Goal: Information Seeking & Learning: Understand process/instructions

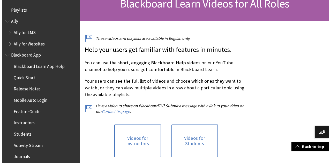
scroll to position [740, 0]
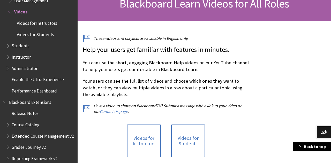
click at [0, 0] on w-div "Archive Note As of December 2023, Blackboard Learn is no longer available for s…" at bounding box center [0, 0] width 0 height 0
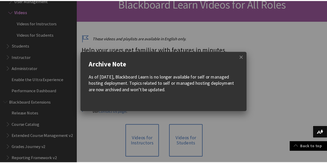
scroll to position [0, 0]
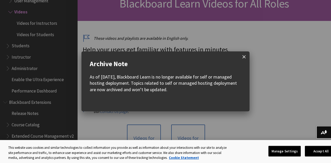
click at [243, 56] on span at bounding box center [244, 57] width 11 height 11
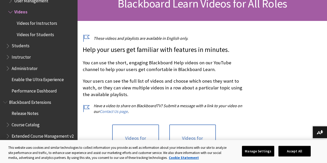
click at [14, 48] on span "Students" at bounding box center [21, 45] width 18 height 7
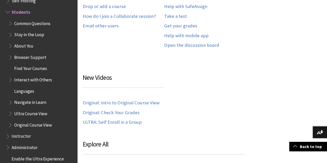
scroll to position [368, 0]
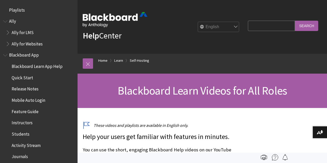
scroll to position [740, 0]
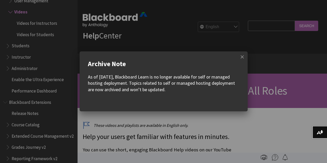
click at [251, 26] on body "Skip to main content Help Center English عربية Català Cymraeg Deutsch Español S…" at bounding box center [163, 81] width 327 height 163
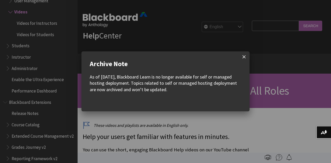
click at [243, 56] on span at bounding box center [244, 57] width 11 height 11
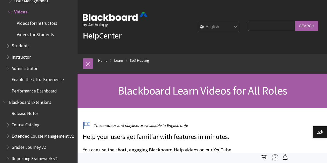
click at [261, 29] on input "Search Query" at bounding box center [271, 26] width 47 height 10
type input "submit an assignment"
click at [295, 21] on input "Search" at bounding box center [306, 26] width 23 height 10
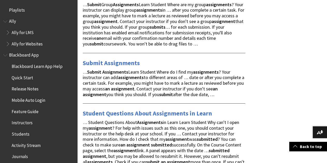
scroll to position [114, 0]
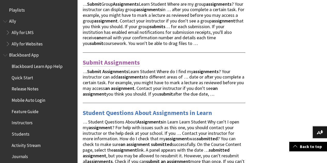
click at [122, 64] on link "Submit Assignments" at bounding box center [111, 62] width 57 height 8
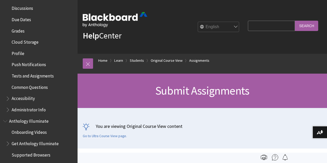
scroll to position [217, 0]
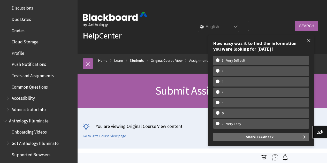
click at [312, 40] on span at bounding box center [309, 40] width 11 height 11
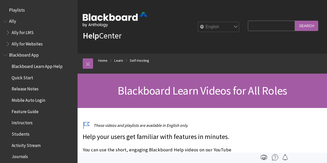
scroll to position [740, 0]
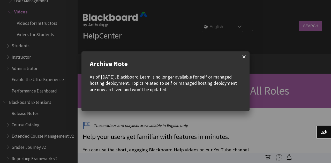
click at [244, 61] on span at bounding box center [244, 57] width 11 height 11
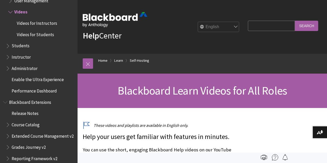
click at [36, 35] on span "Videos for Students" at bounding box center [35, 33] width 37 height 7
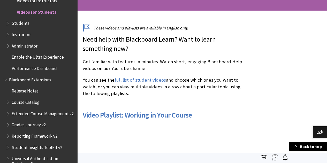
scroll to position [97, 0]
click at [142, 81] on link "full list of student videos" at bounding box center [141, 80] width 52 height 6
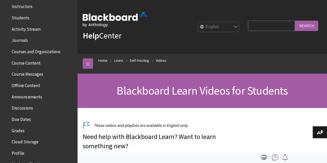
scroll to position [119, 0]
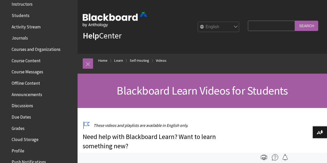
click at [273, 27] on input "Search Query" at bounding box center [271, 26] width 47 height 10
type input "assignments"
click at [295, 21] on input "Search" at bounding box center [306, 26] width 23 height 10
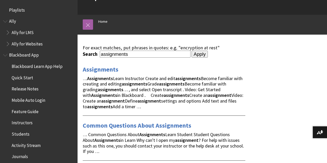
scroll to position [39, 0]
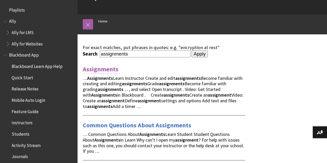
click at [105, 69] on link "Assignments" at bounding box center [101, 69] width 36 height 8
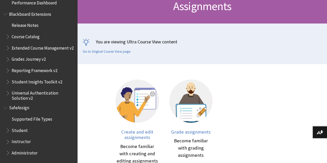
scroll to position [85, 0]
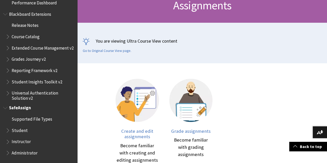
click at [22, 131] on span "Student" at bounding box center [20, 129] width 16 height 7
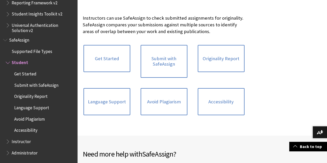
scroll to position [111, 0]
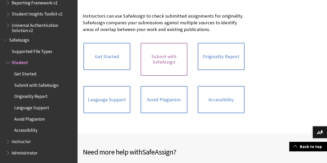
click at [148, 62] on link "Submit with SafeAssign" at bounding box center [164, 59] width 47 height 33
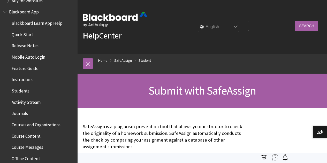
scroll to position [44, 0]
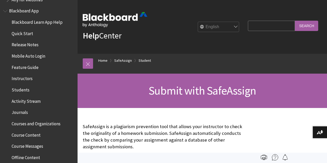
click at [192, 90] on span "Submit with SafeAssign" at bounding box center [202, 91] width 107 height 14
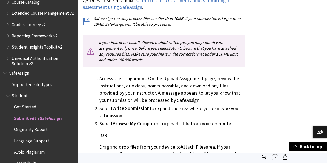
scroll to position [624, 0]
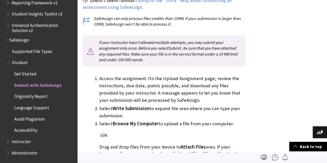
click at [32, 85] on span "Submit with SafeAssign" at bounding box center [38, 84] width 48 height 7
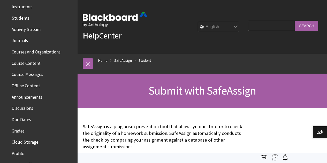
scroll to position [0, 0]
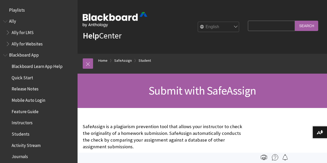
click at [12, 8] on span "Playlists" at bounding box center [17, 9] width 16 height 7
